Goal: Task Accomplishment & Management: Manage account settings

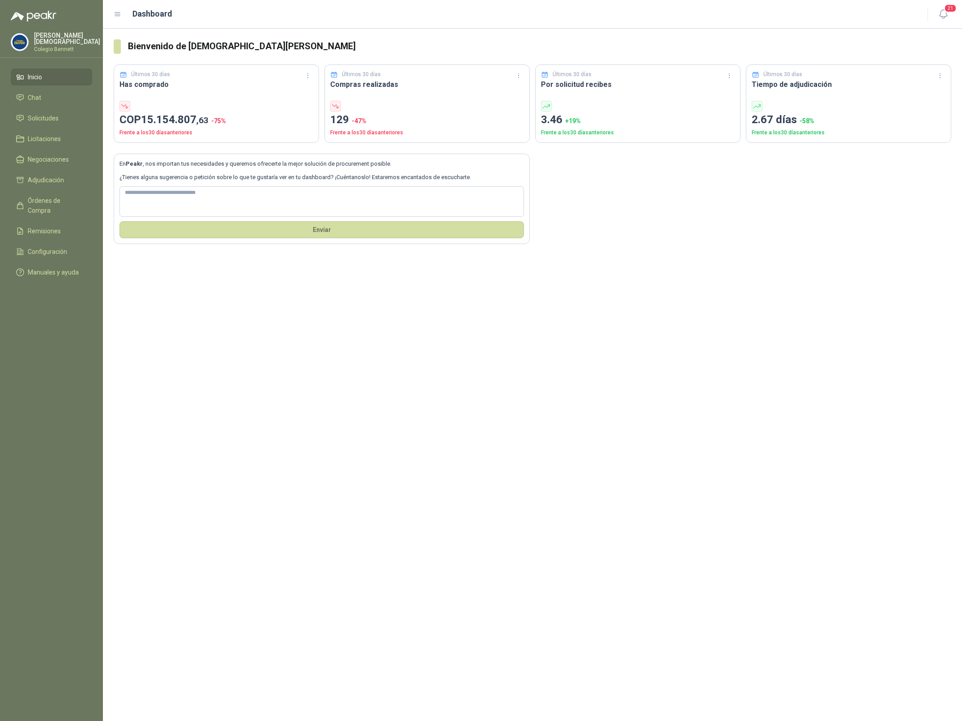
click at [53, 40] on p "[PERSON_NAME]" at bounding box center [67, 38] width 66 height 13
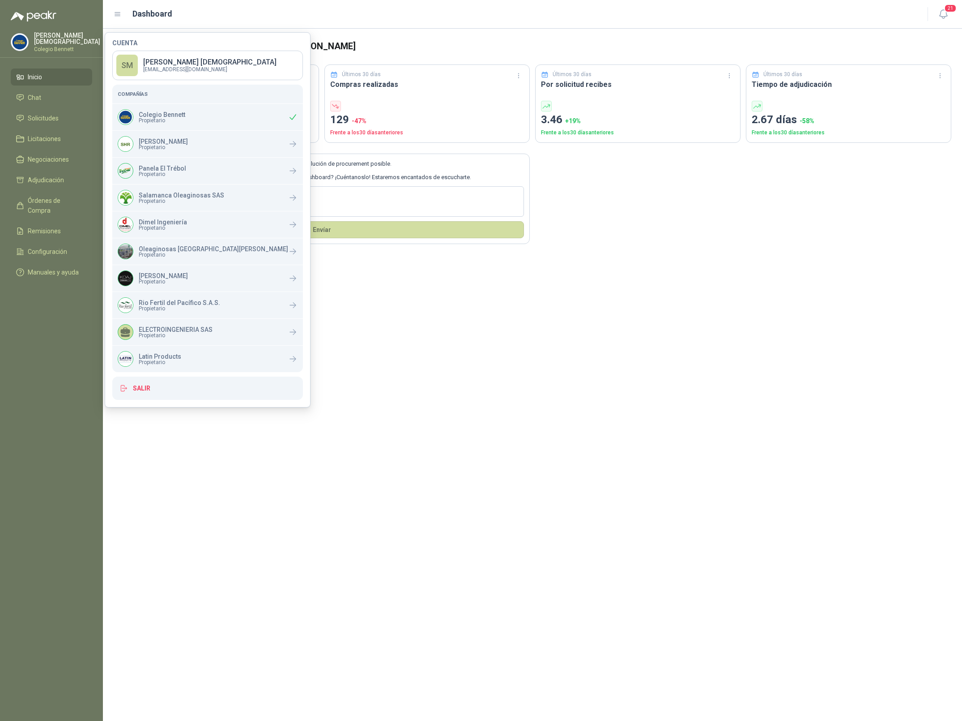
click at [960, 17] on header "Dashboard 21" at bounding box center [532, 14] width 859 height 29
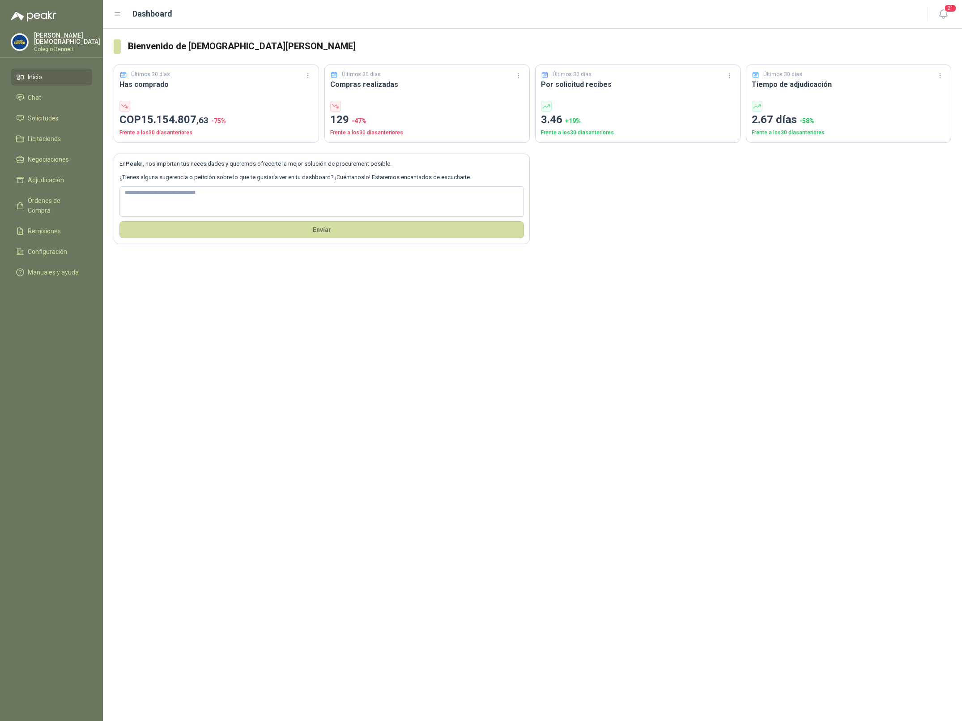
click at [930, 15] on div "21" at bounding box center [934, 14] width 34 height 14
click at [938, 14] on icon "button" at bounding box center [943, 14] width 11 height 11
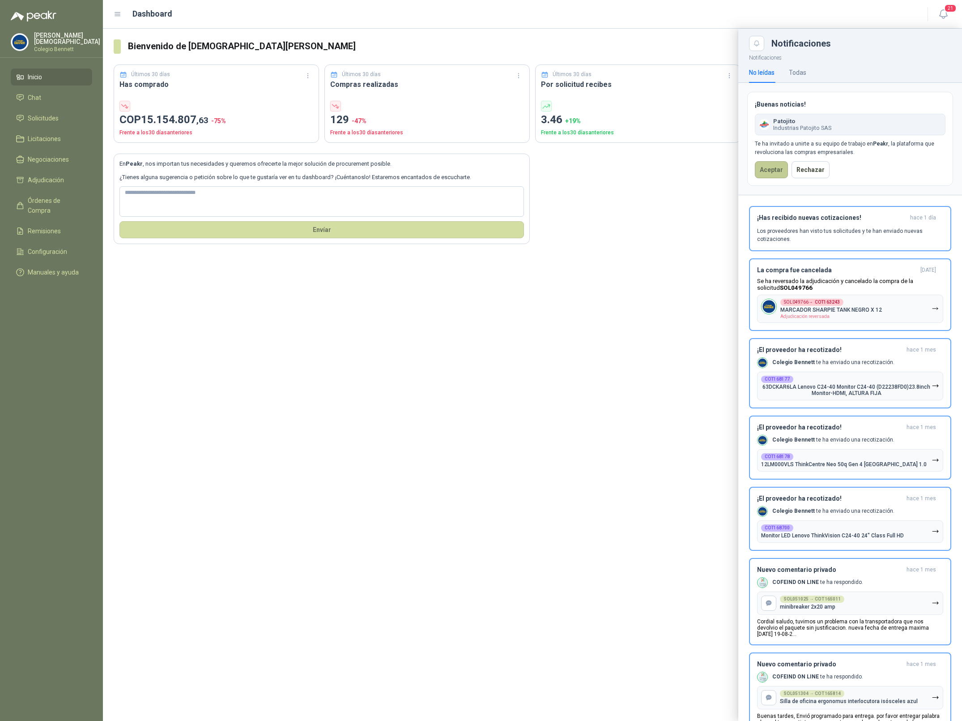
click at [764, 175] on button "Aceptar" at bounding box center [771, 169] width 33 height 17
click at [44, 47] on p "Colegio Bennett" at bounding box center [67, 49] width 66 height 5
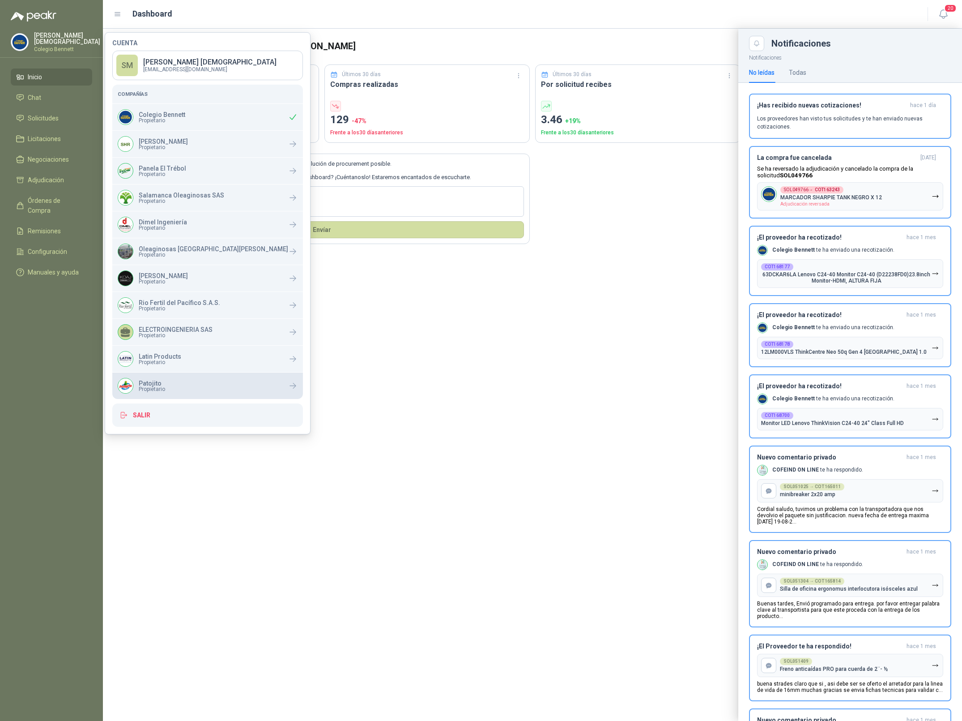
click at [171, 387] on div "Patojito Propietario" at bounding box center [207, 385] width 191 height 26
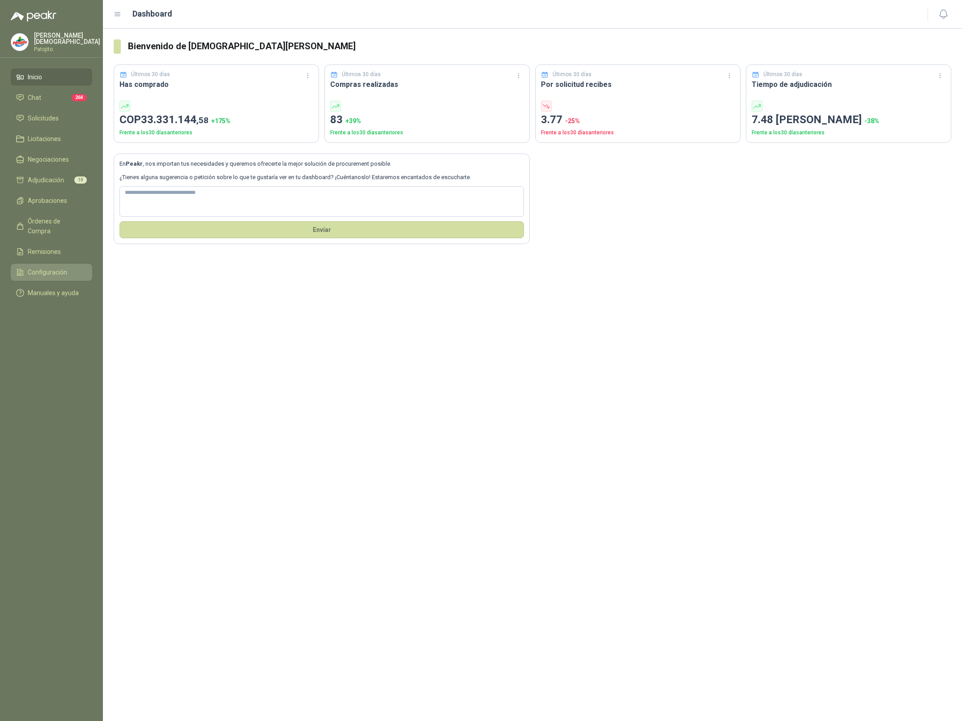
click at [50, 267] on span "Configuración" at bounding box center [47, 272] width 39 height 10
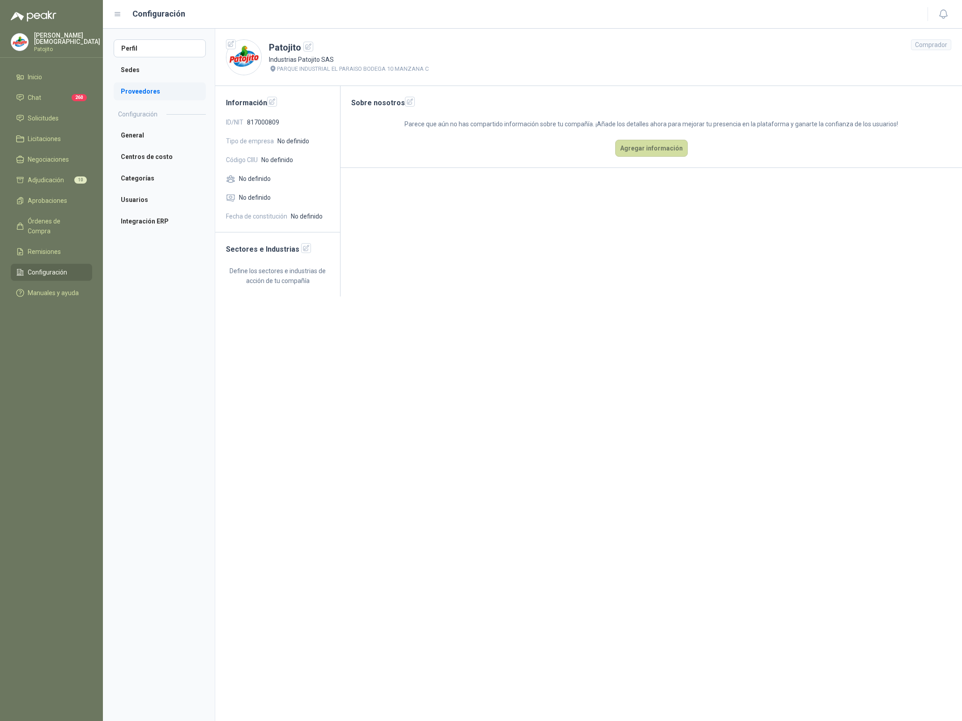
click at [145, 93] on li "Proveedores" at bounding box center [160, 91] width 92 height 18
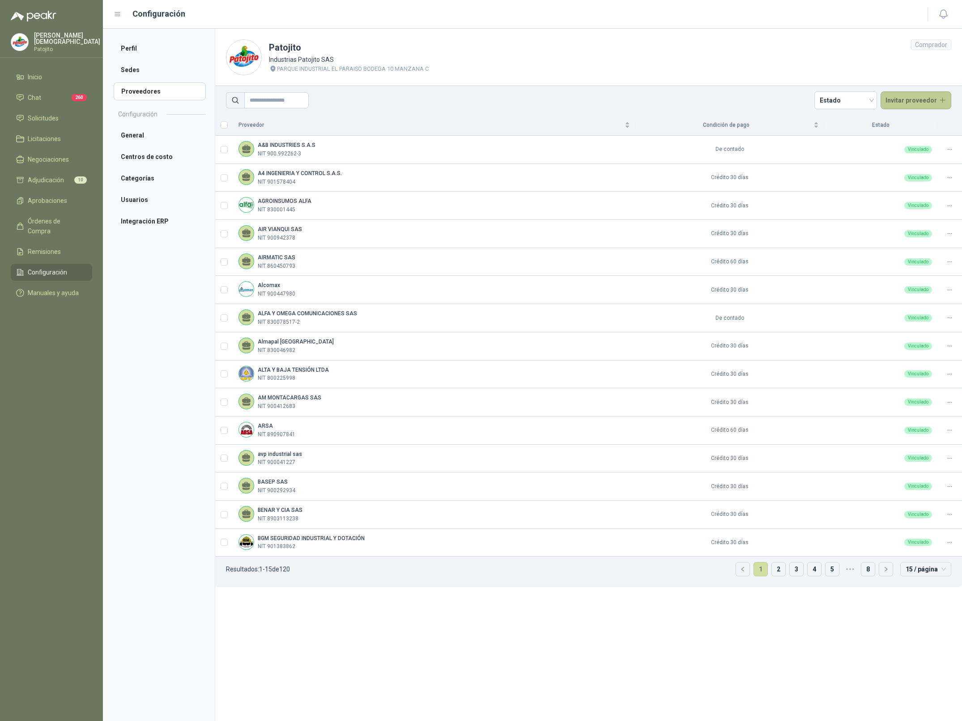
click at [908, 97] on button "Invitar proveedor" at bounding box center [916, 100] width 71 height 18
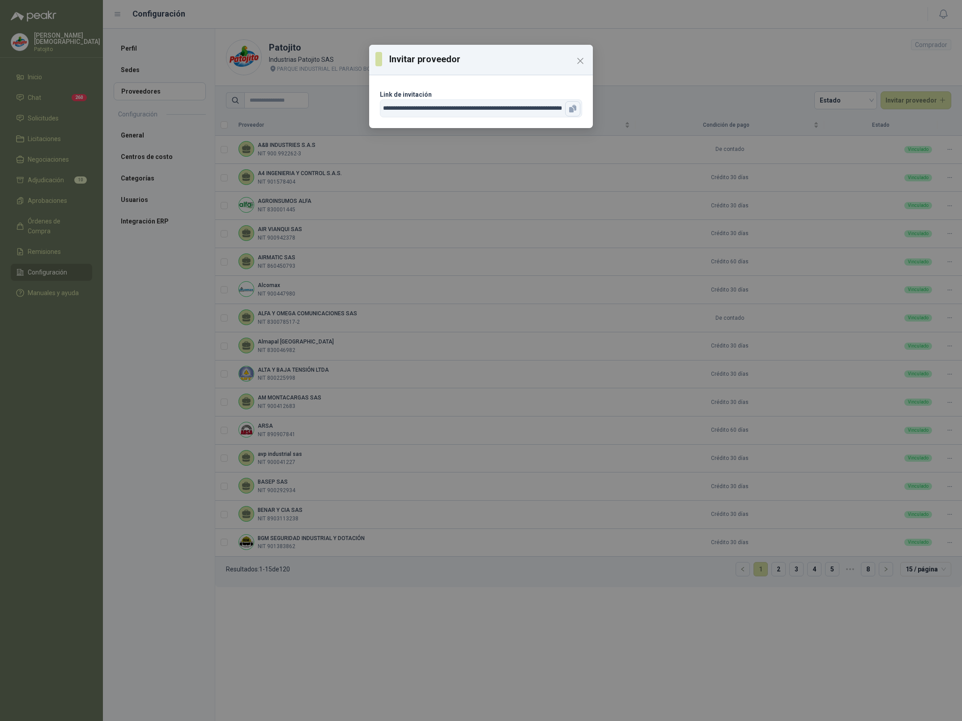
click at [573, 111] on icon "button" at bounding box center [571, 109] width 4 height 5
click at [586, 62] on icon "Close" at bounding box center [580, 61] width 11 height 11
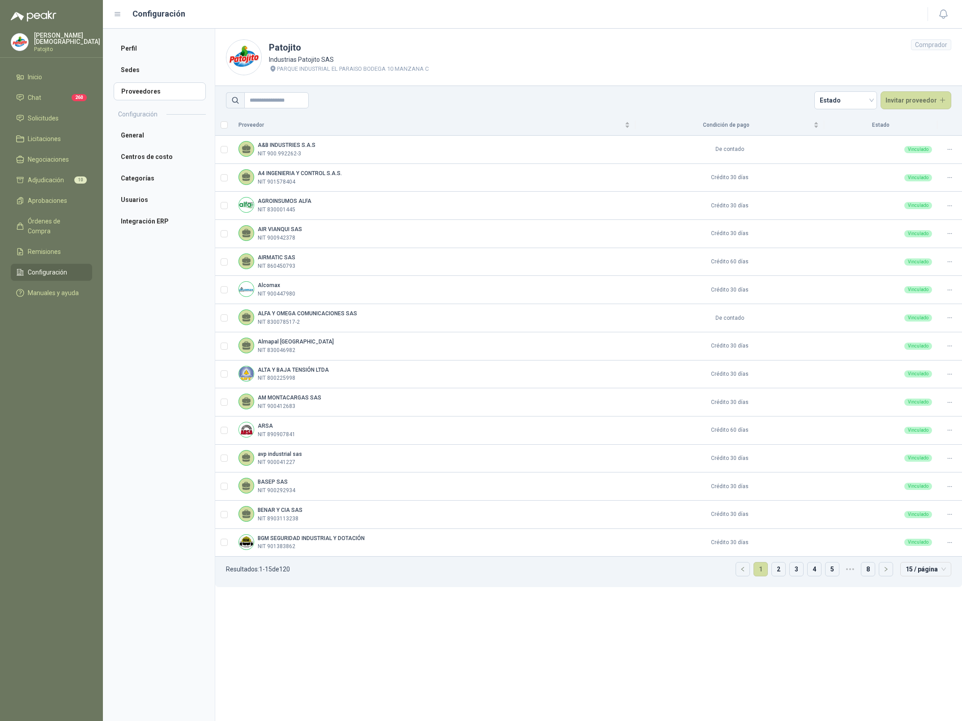
click at [48, 38] on p "Simón Mosquera" at bounding box center [67, 38] width 66 height 13
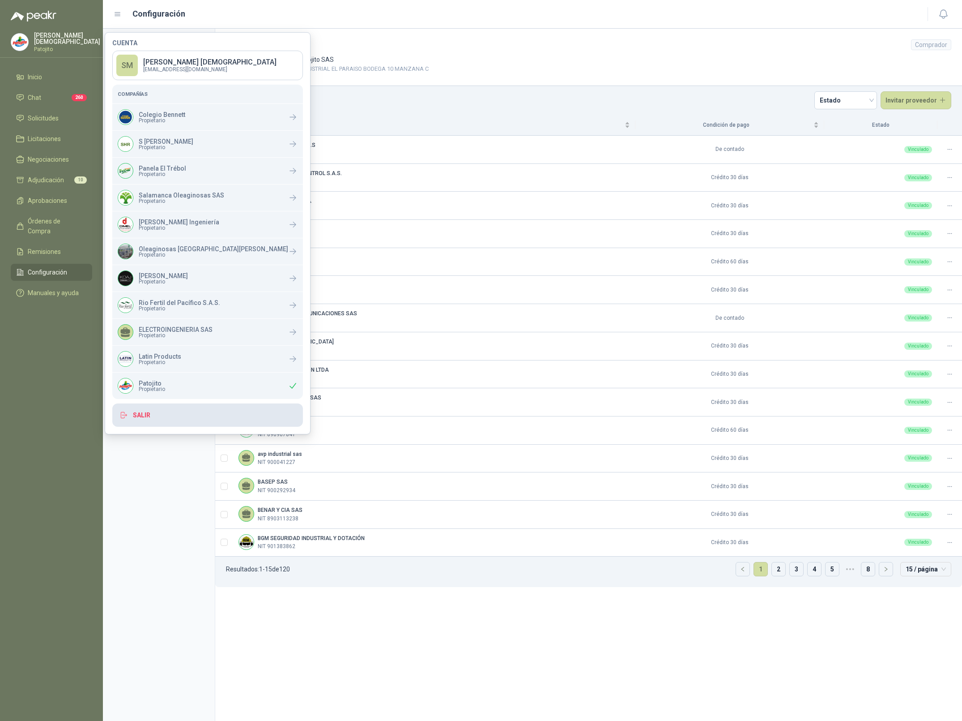
click at [171, 418] on button "Salir" at bounding box center [207, 414] width 191 height 23
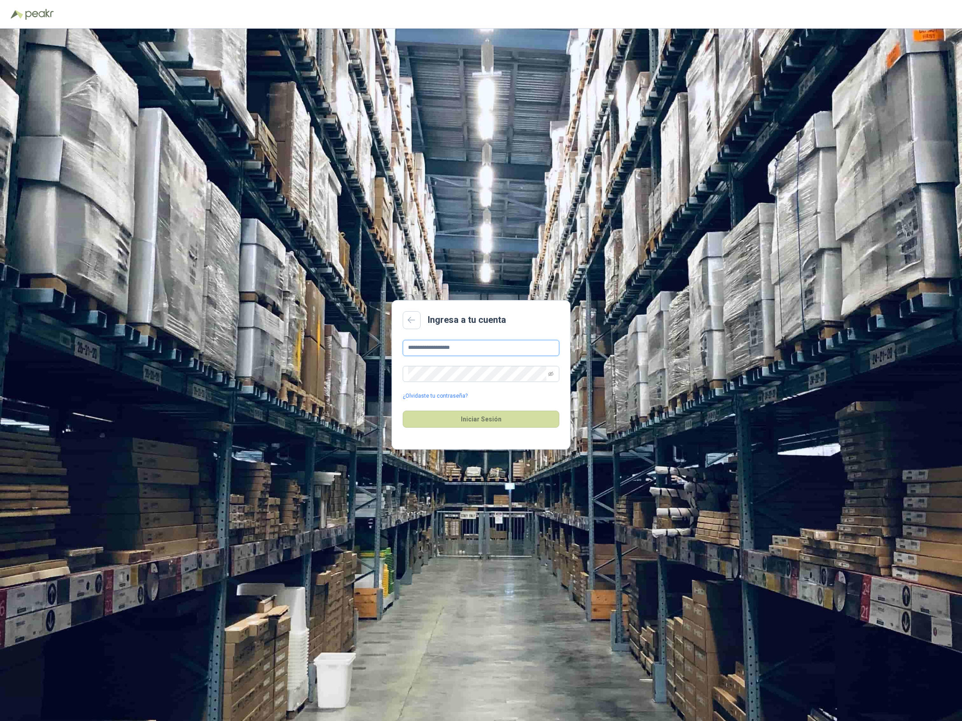
click at [473, 351] on input "**********" at bounding box center [481, 348] width 157 height 16
type input "**********"
click at [486, 422] on button "Iniciar Sesión" at bounding box center [481, 418] width 157 height 17
